Goal: Information Seeking & Learning: Learn about a topic

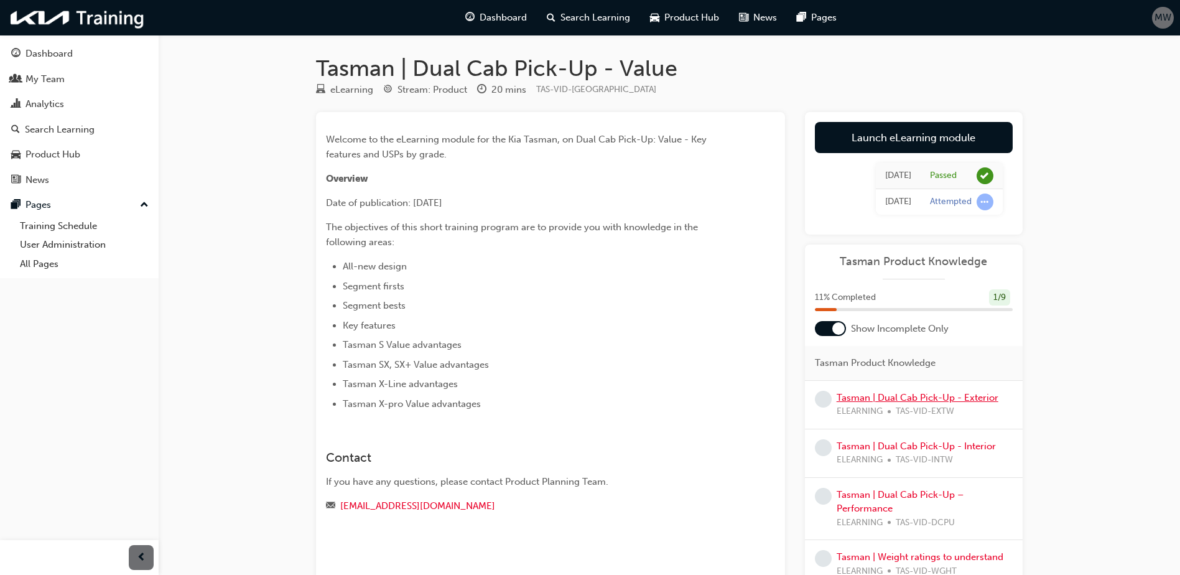
click at [863, 400] on link "Tasman | Dual Cab Pick-Up - Exterior" at bounding box center [918, 397] width 162 height 11
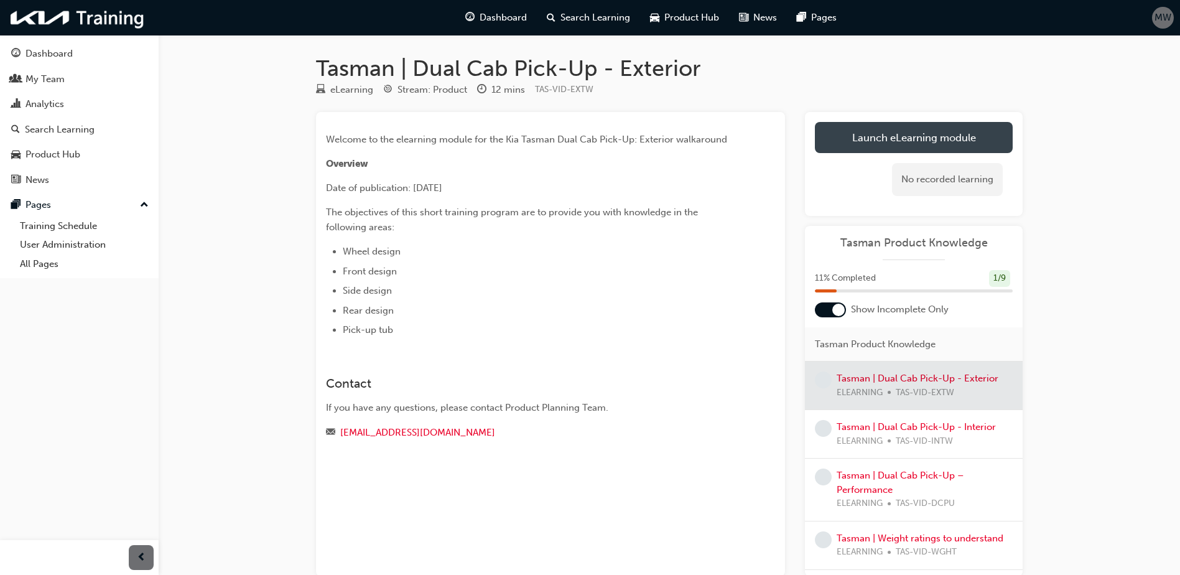
click at [889, 145] on link "Launch eLearning module" at bounding box center [914, 137] width 198 height 31
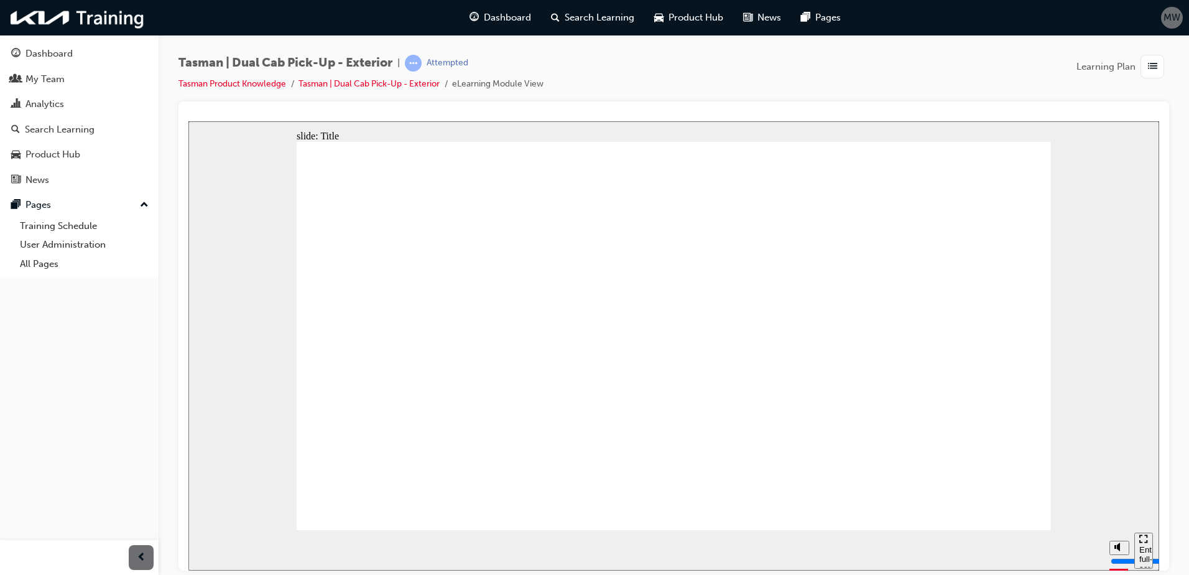
click at [123, 328] on div "Dashboard My Team Analytics Search Learning Product Hub News Pages Pages Traini…" at bounding box center [79, 272] width 159 height 544
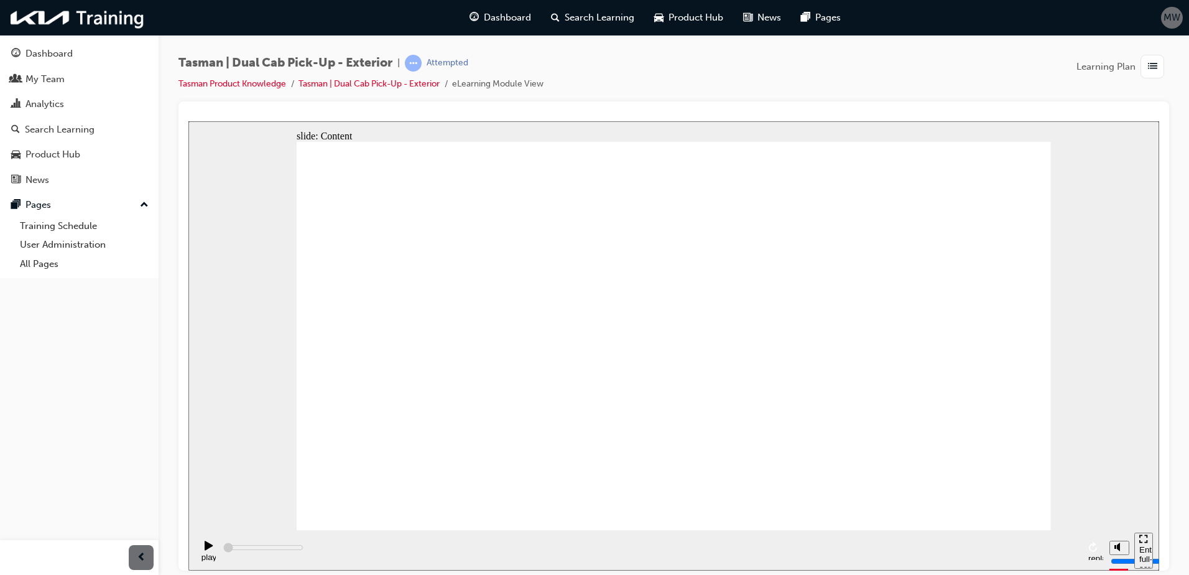
type input "3300"
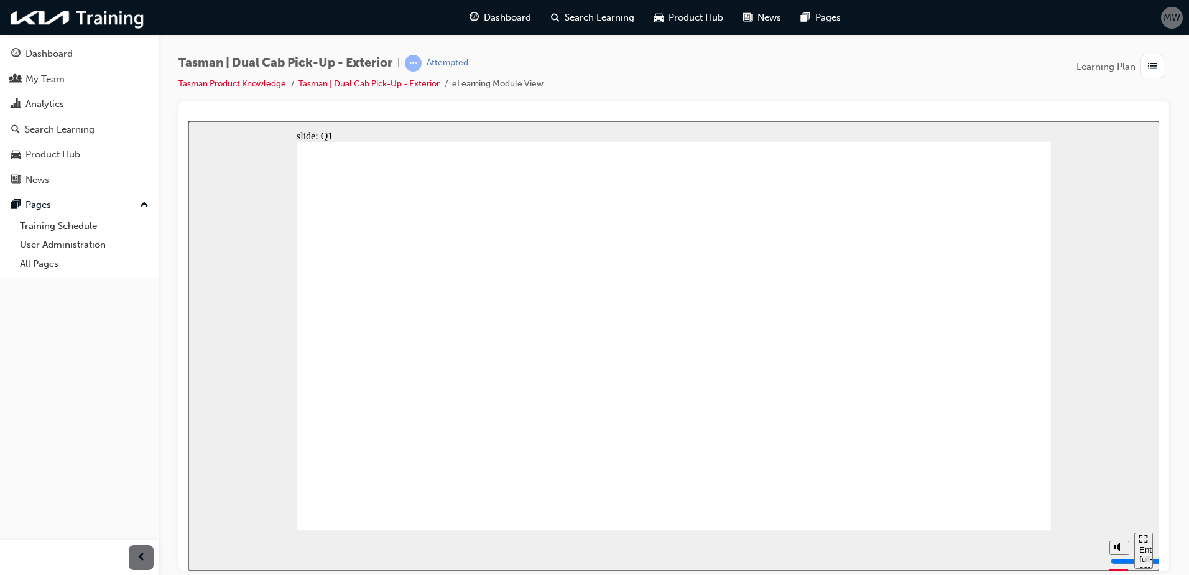
radio input "true"
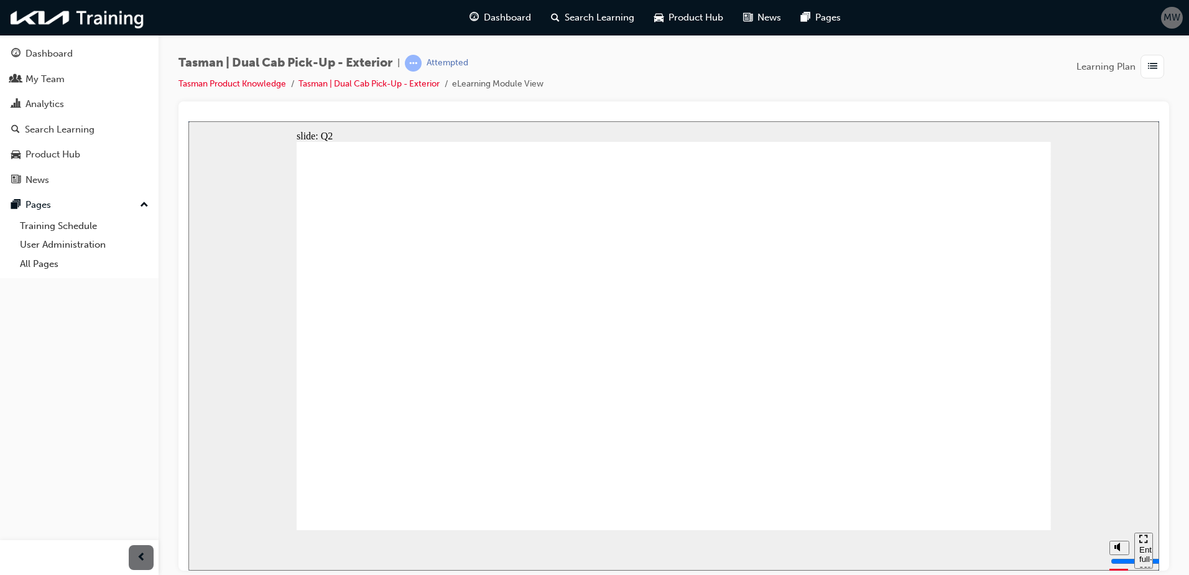
radio input "true"
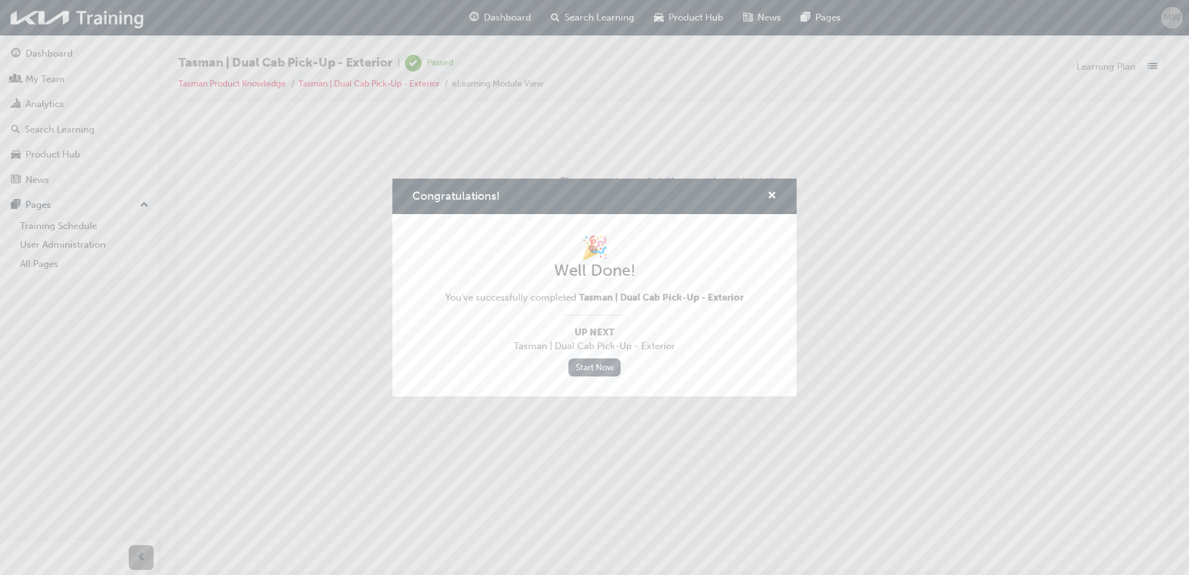
click at [605, 364] on link "Start Now" at bounding box center [594, 367] width 52 height 18
click at [769, 197] on span "cross-icon" at bounding box center [772, 196] width 9 height 11
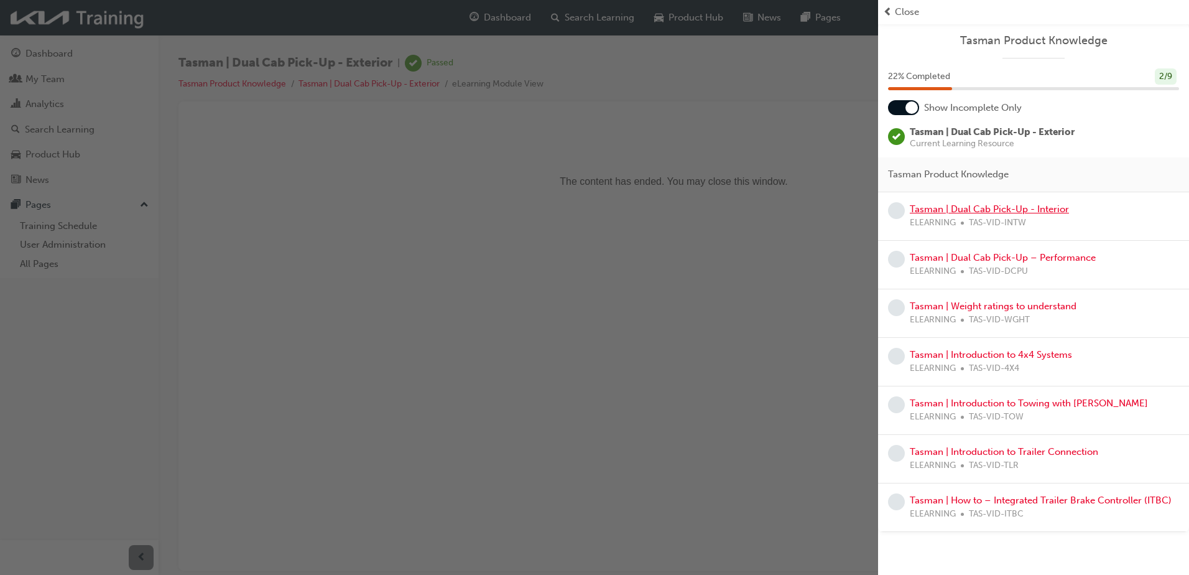
click at [945, 210] on link "Tasman | Dual Cab Pick-Up - Interior" at bounding box center [989, 208] width 159 height 11
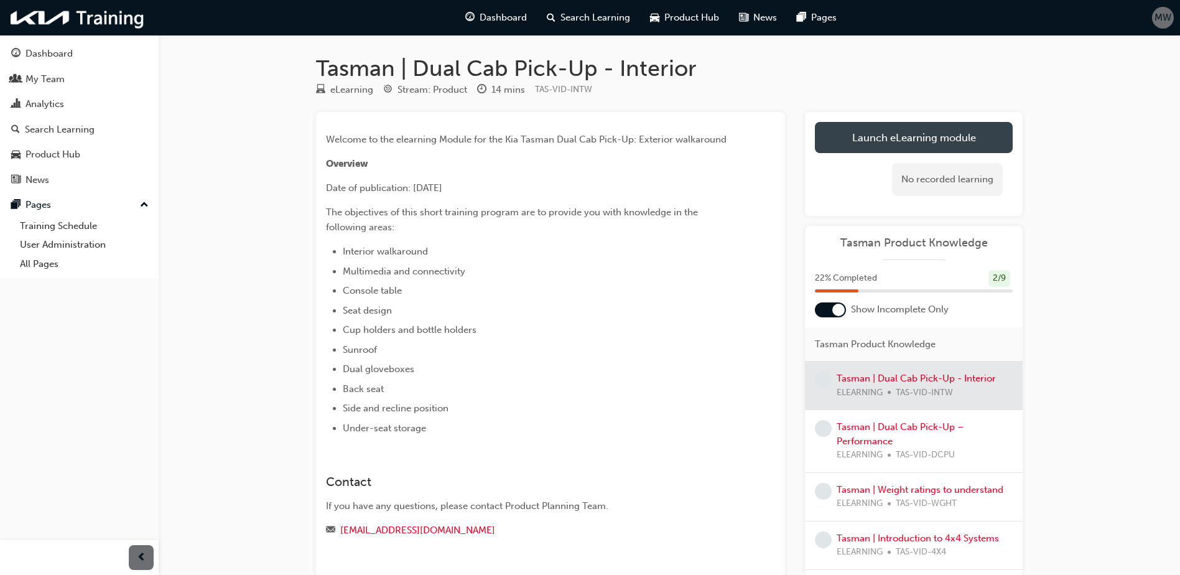
click at [885, 136] on link "Launch eLearning module" at bounding box center [914, 137] width 198 height 31
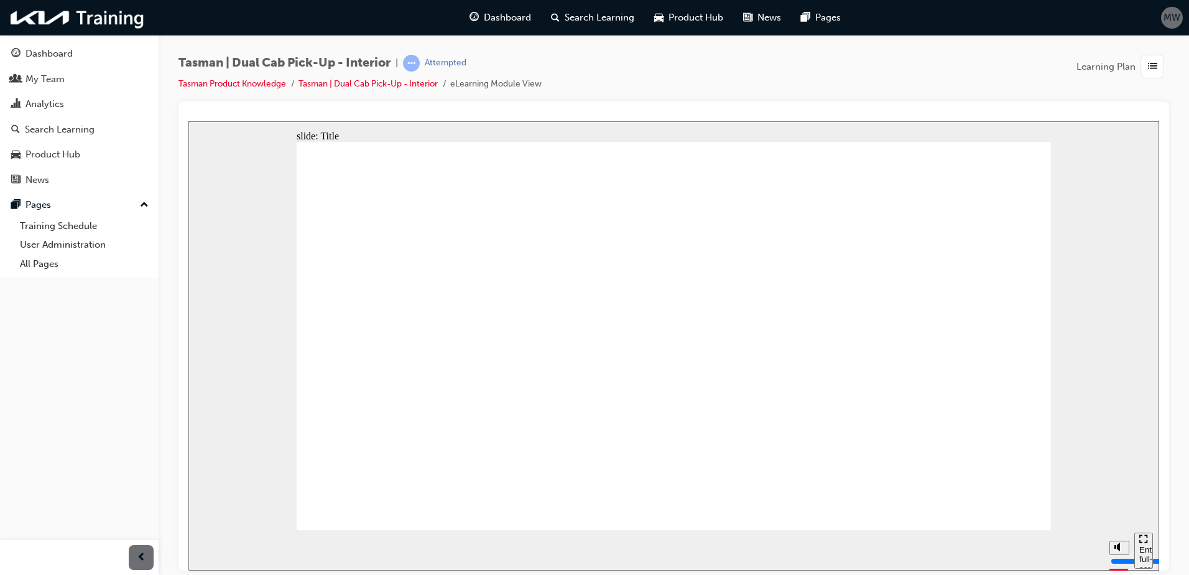
drag, startPoint x: 1019, startPoint y: 516, endPoint x: 1024, endPoint y: 508, distance: 9.8
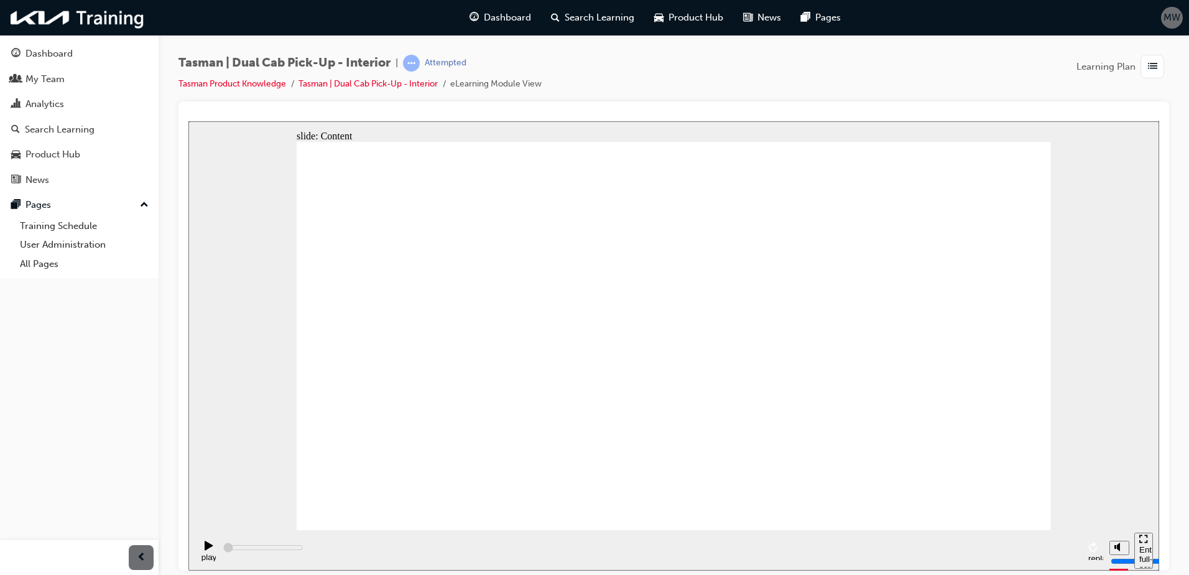
type input "2000"
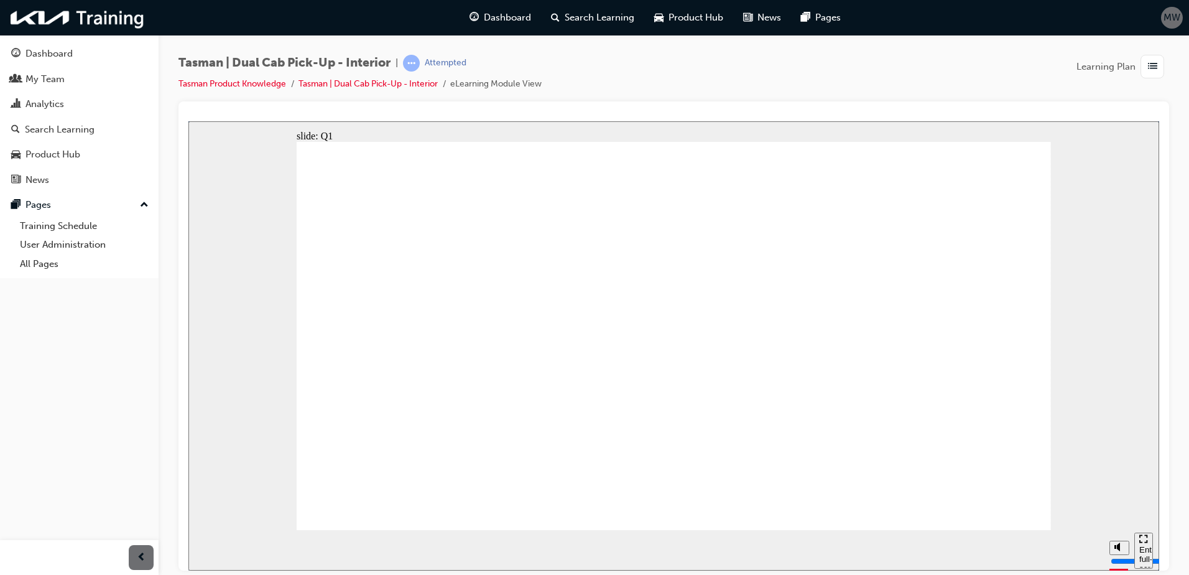
radio input "true"
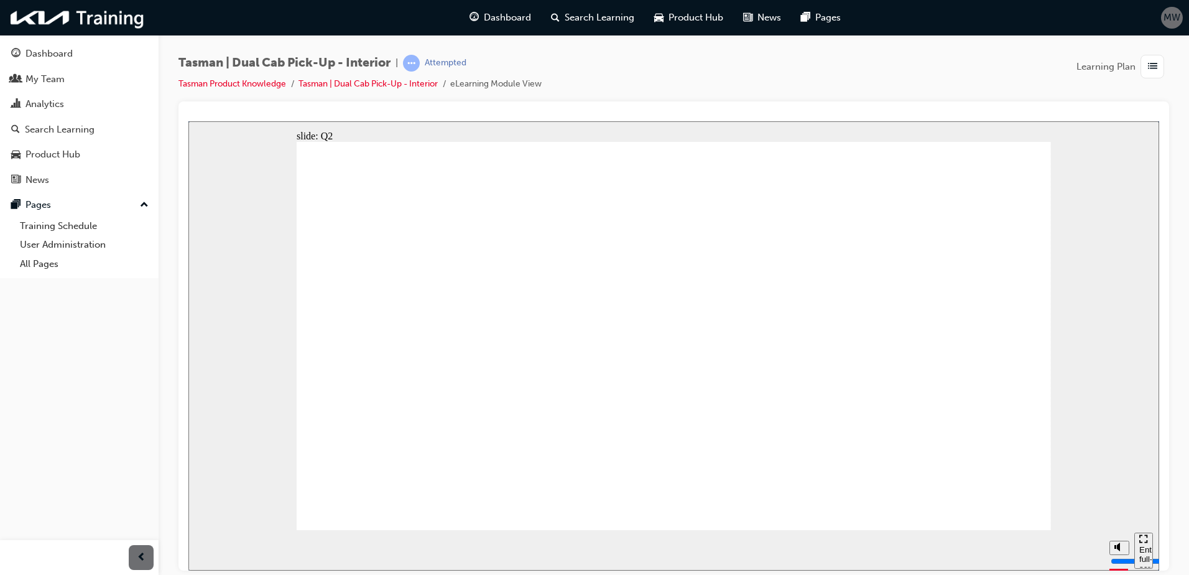
radio input "true"
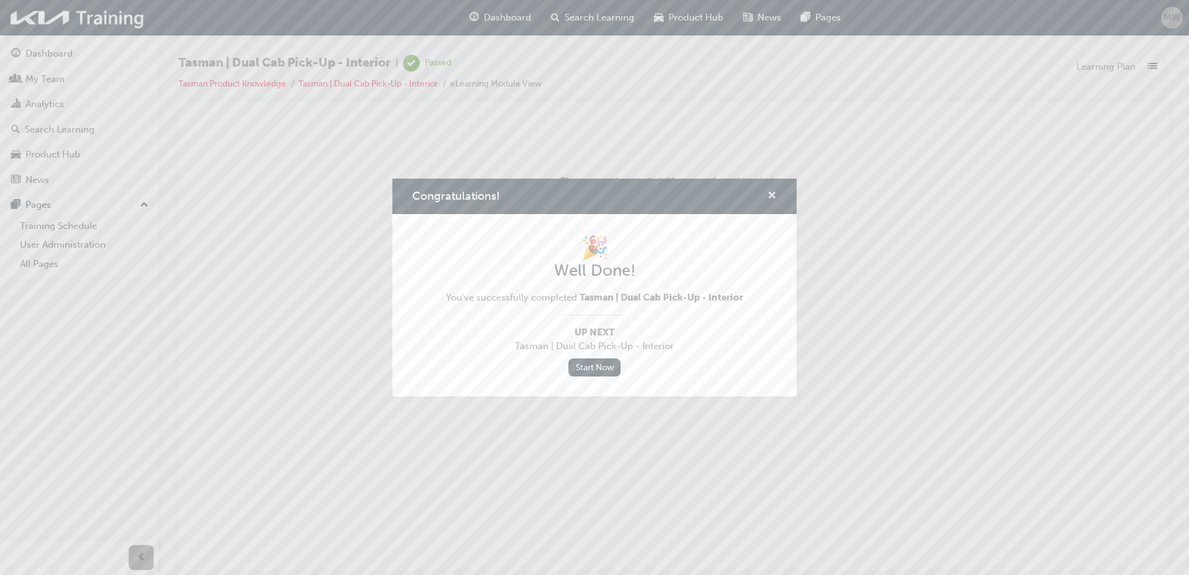
click at [768, 193] on span "cross-icon" at bounding box center [772, 196] width 9 height 11
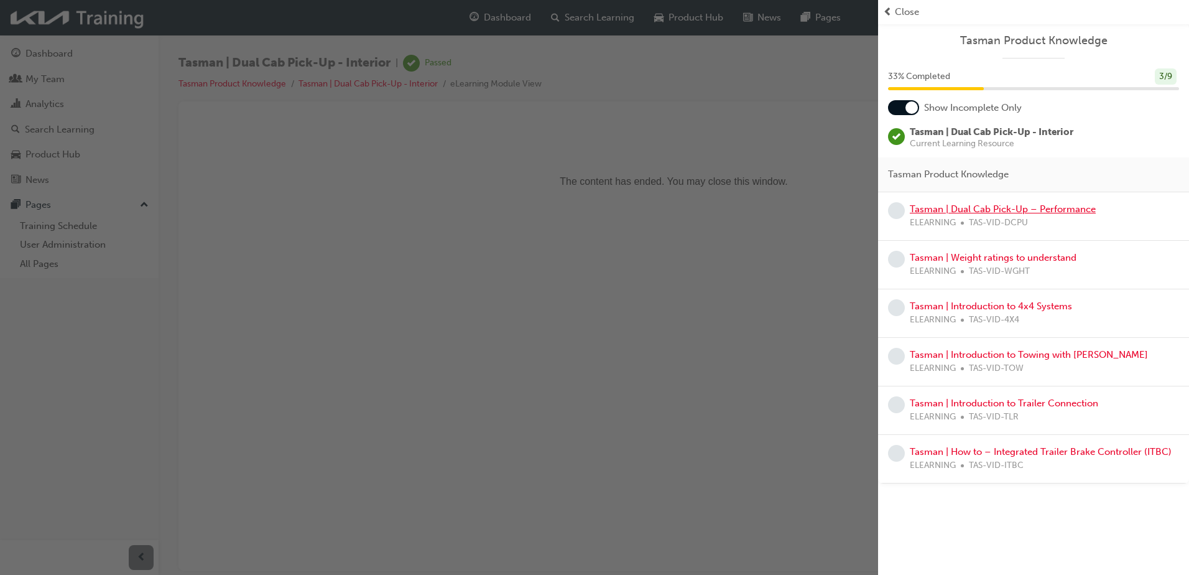
click at [942, 211] on link "Tasman | Dual Cab Pick-Up – Performance" at bounding box center [1003, 208] width 186 height 11
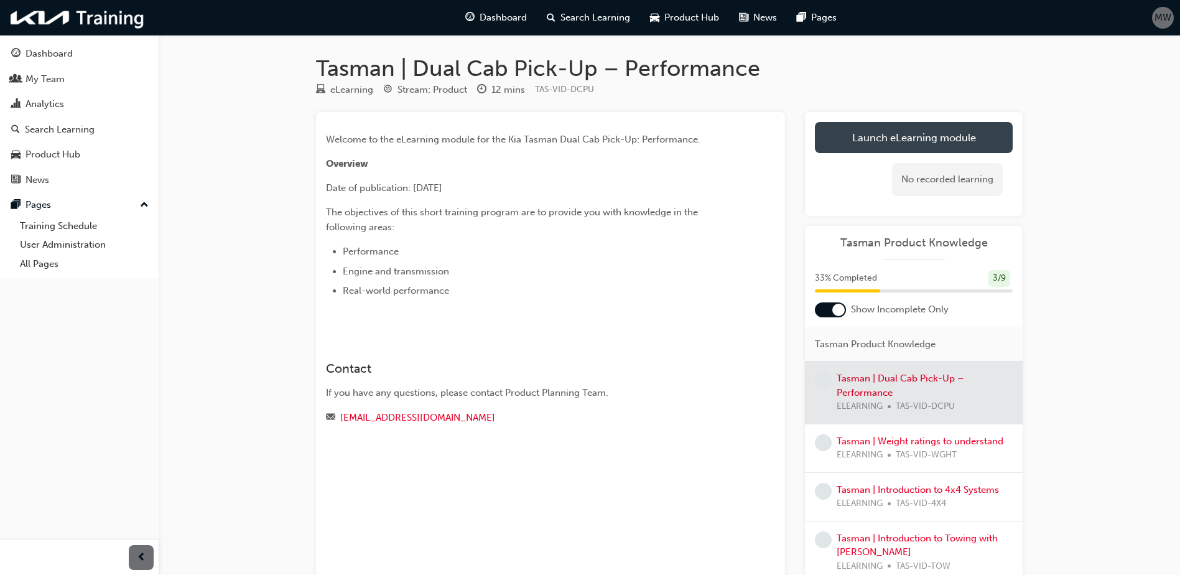
click at [892, 141] on link "Launch eLearning module" at bounding box center [914, 137] width 198 height 31
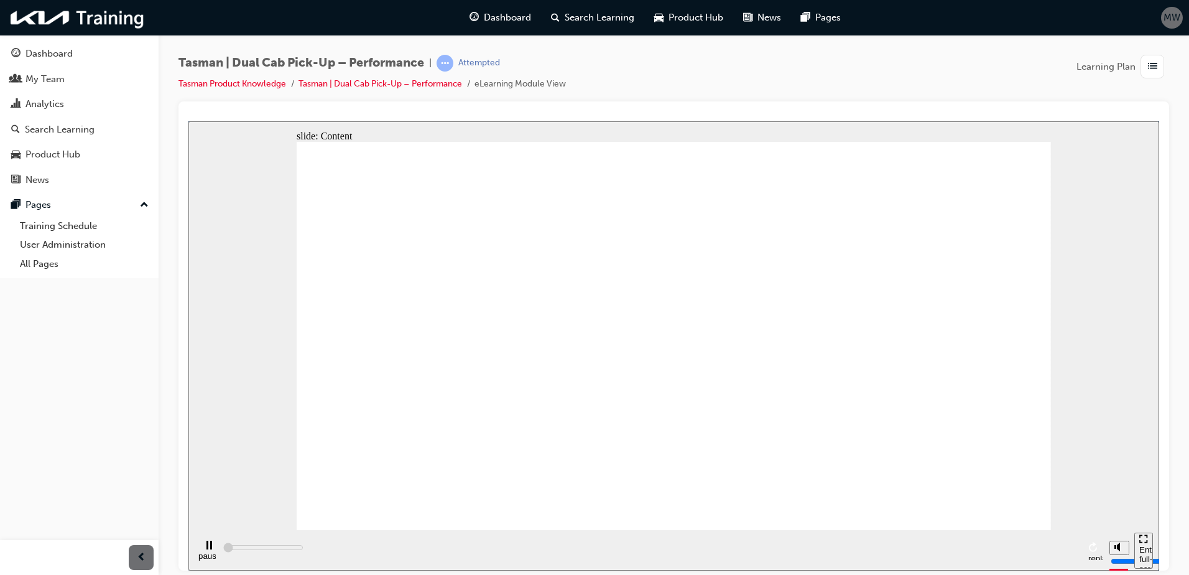
type input "5000"
radio input "true"
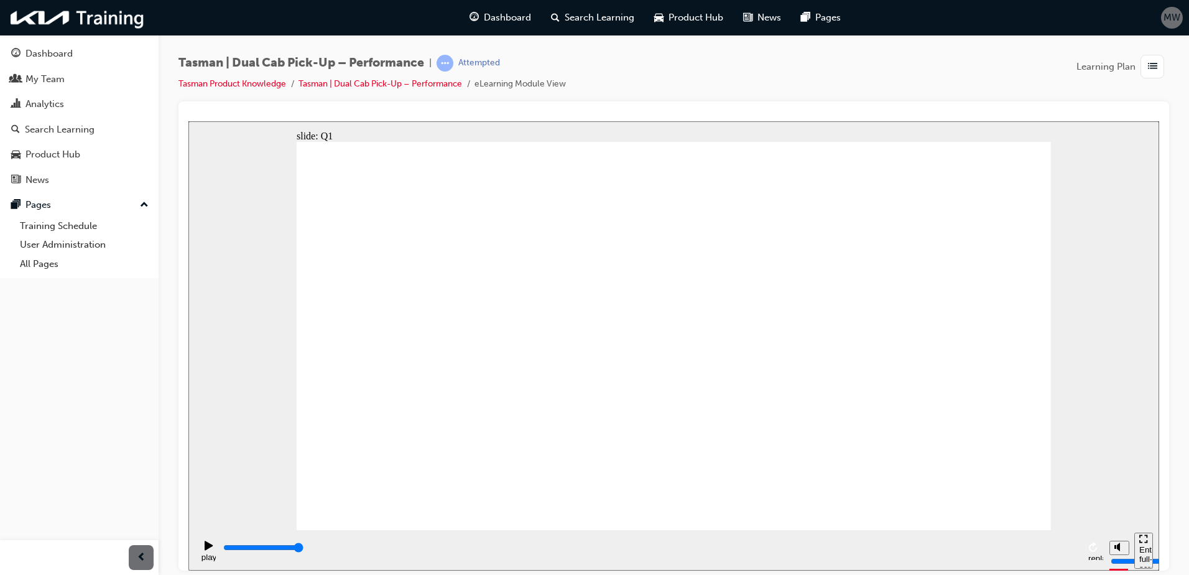
type input "5000"
radio input "true"
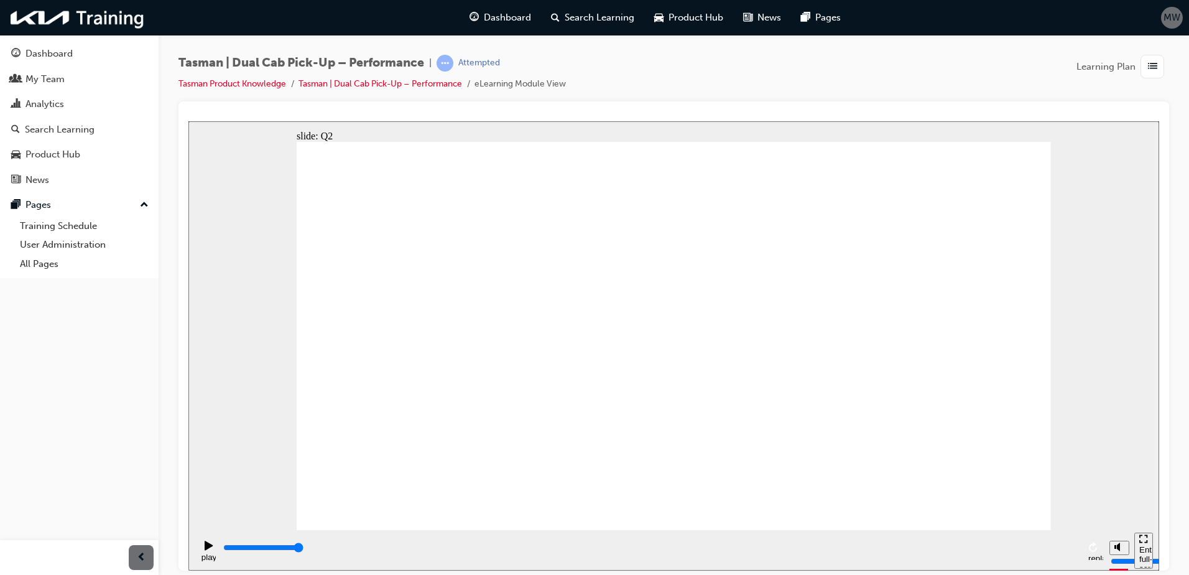
type input "5000"
radio input "true"
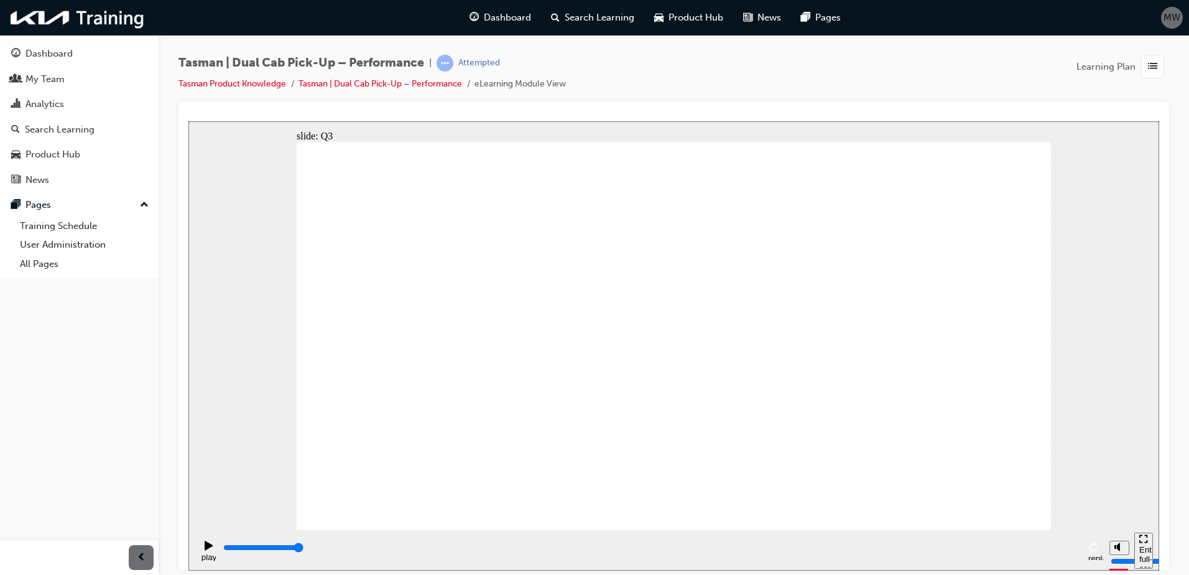
type input "4700"
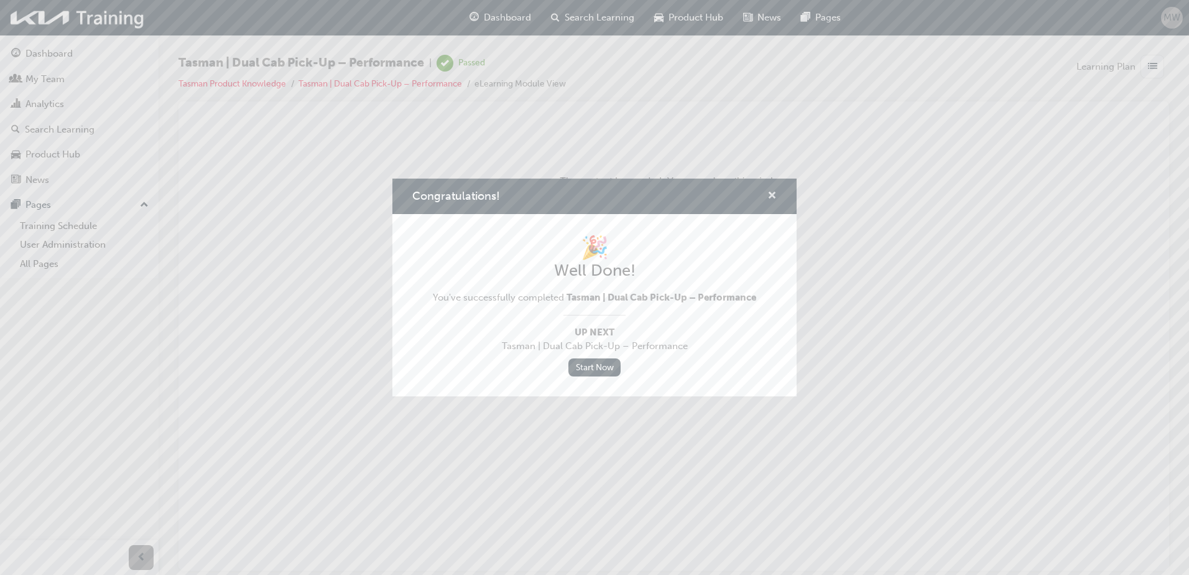
click at [774, 197] on span "cross-icon" at bounding box center [772, 196] width 9 height 11
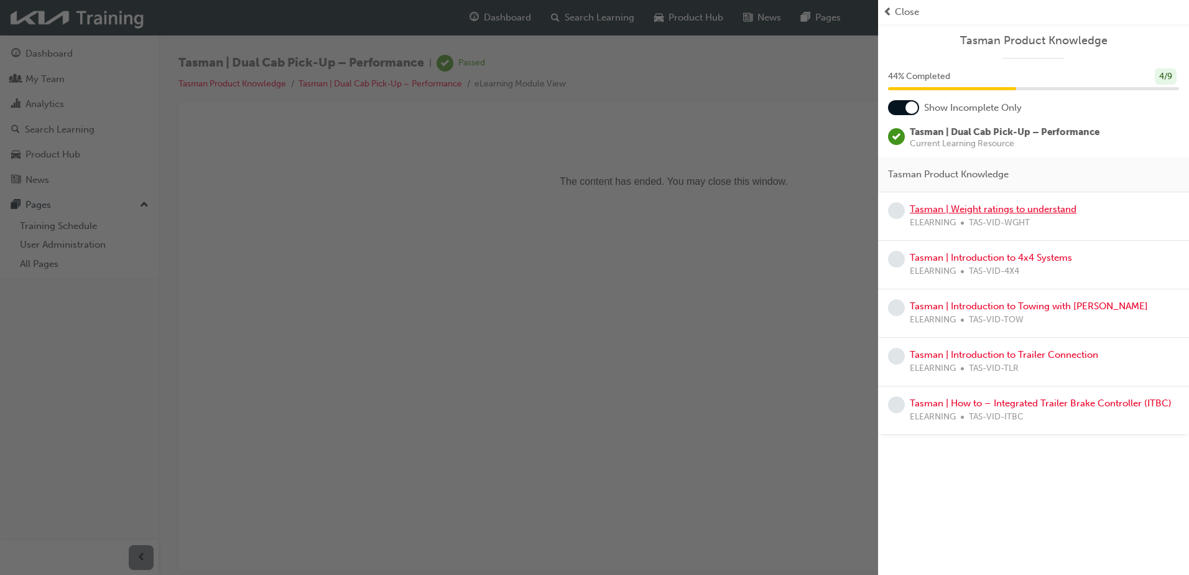
click at [938, 210] on link "Tasman | Weight ratings to understand" at bounding box center [993, 208] width 167 height 11
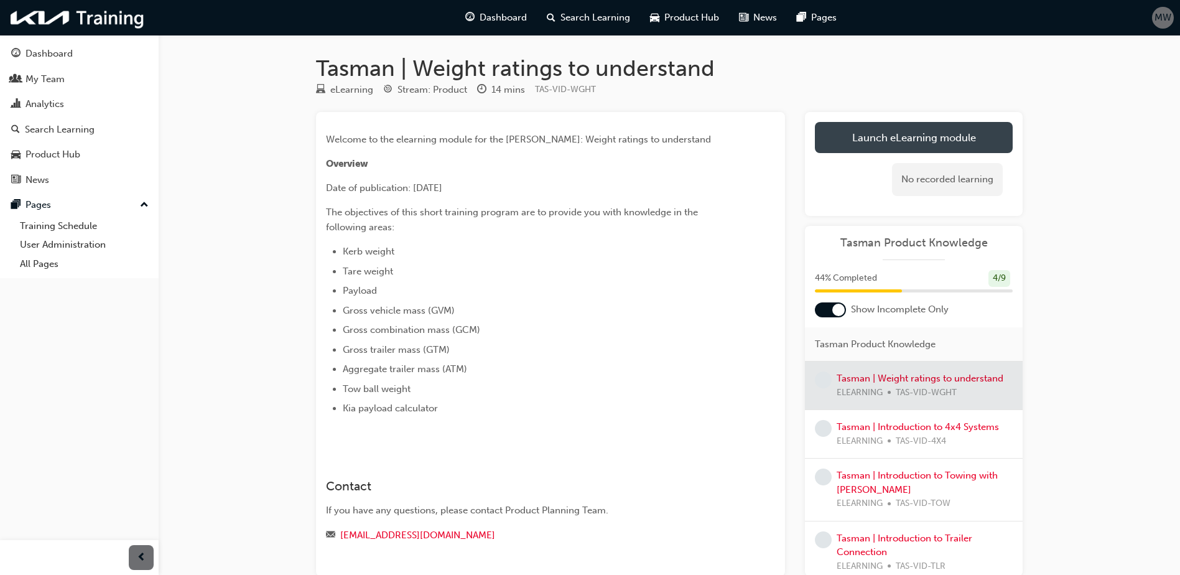
click at [898, 129] on link "Launch eLearning module" at bounding box center [914, 137] width 198 height 31
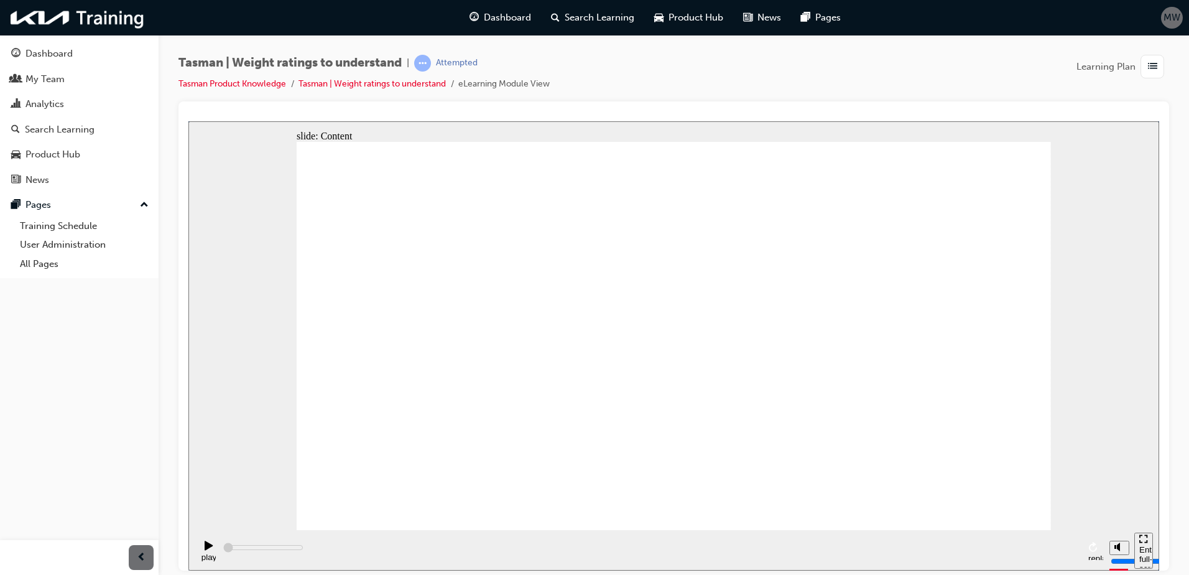
type input "1200"
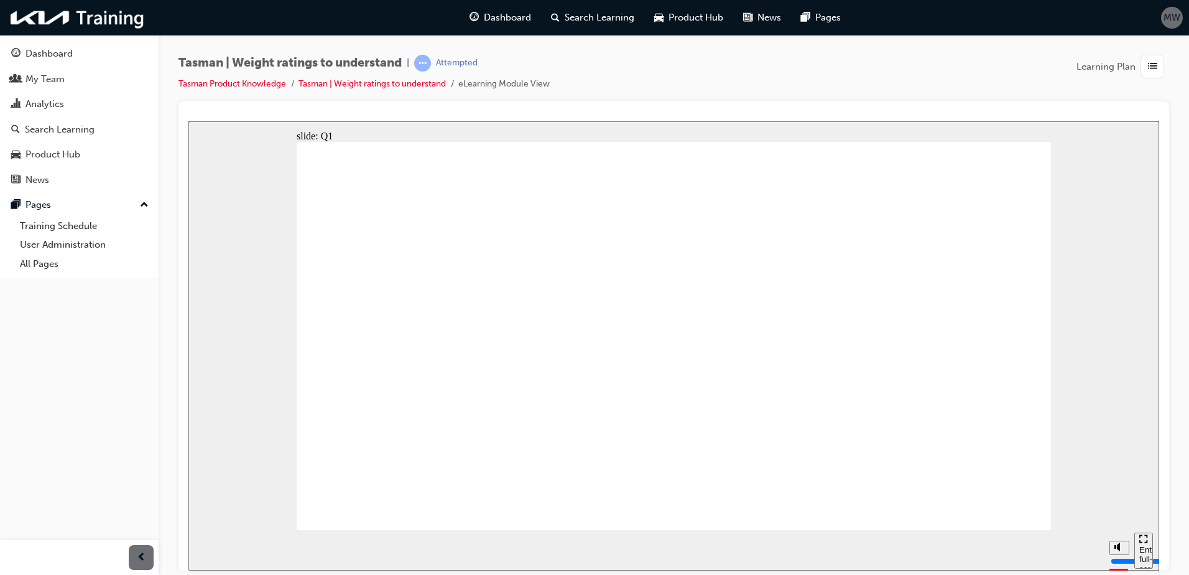
radio input "true"
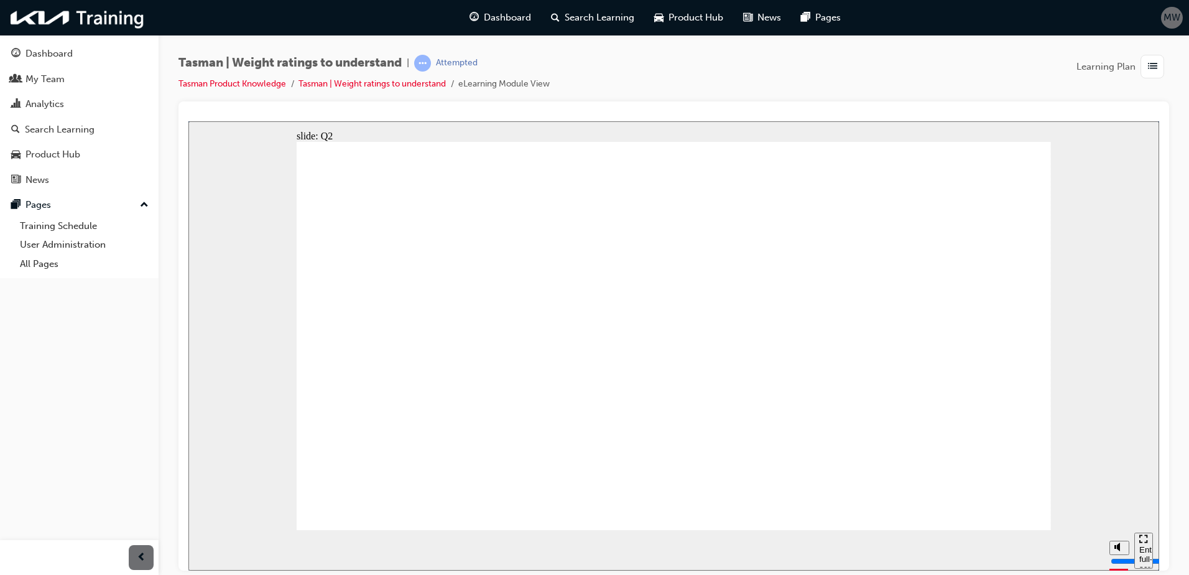
radio input "true"
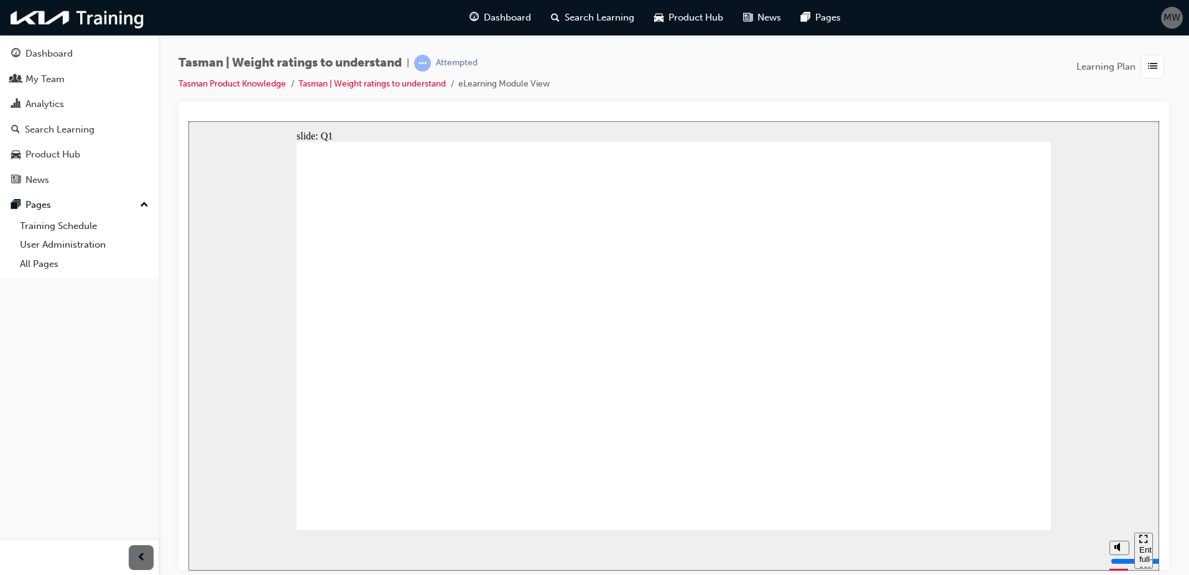
radio input "true"
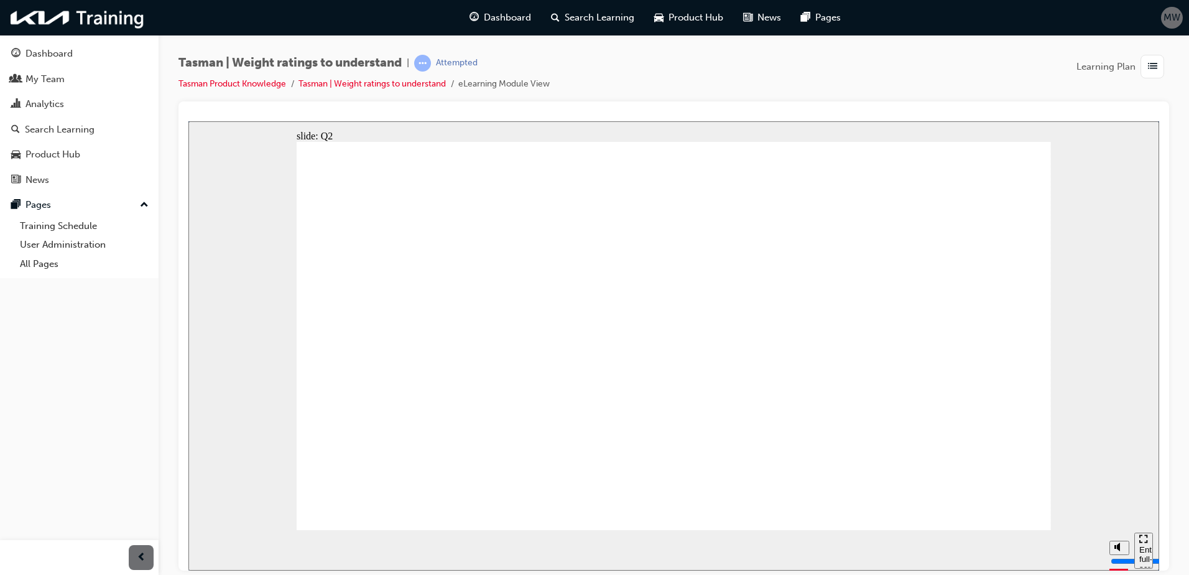
radio input "true"
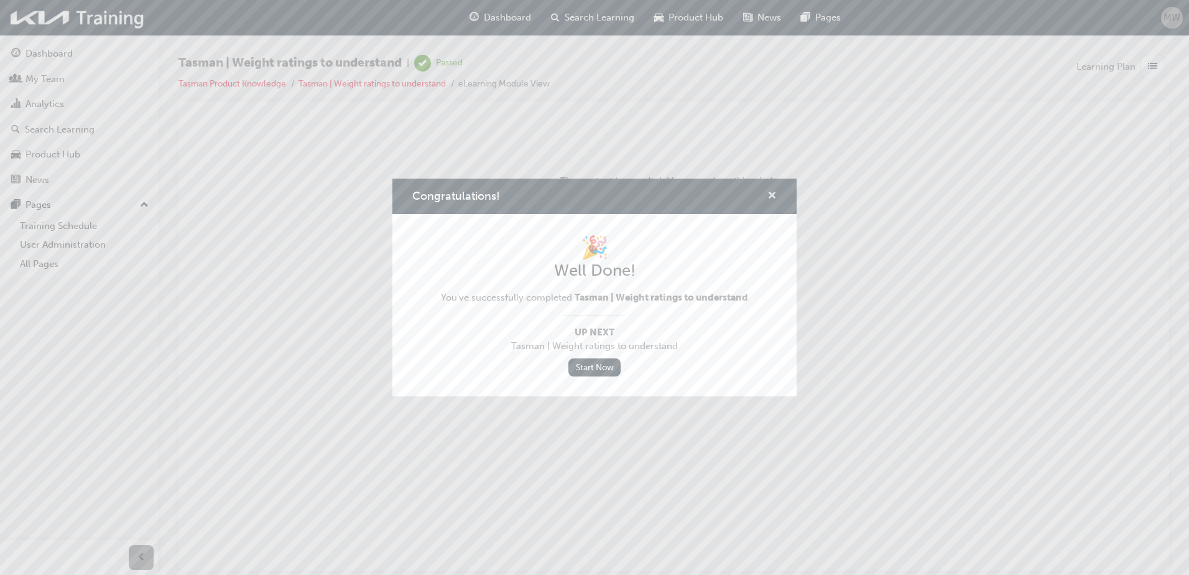
click at [775, 197] on span "cross-icon" at bounding box center [772, 196] width 9 height 11
